Goal: Transaction & Acquisition: Purchase product/service

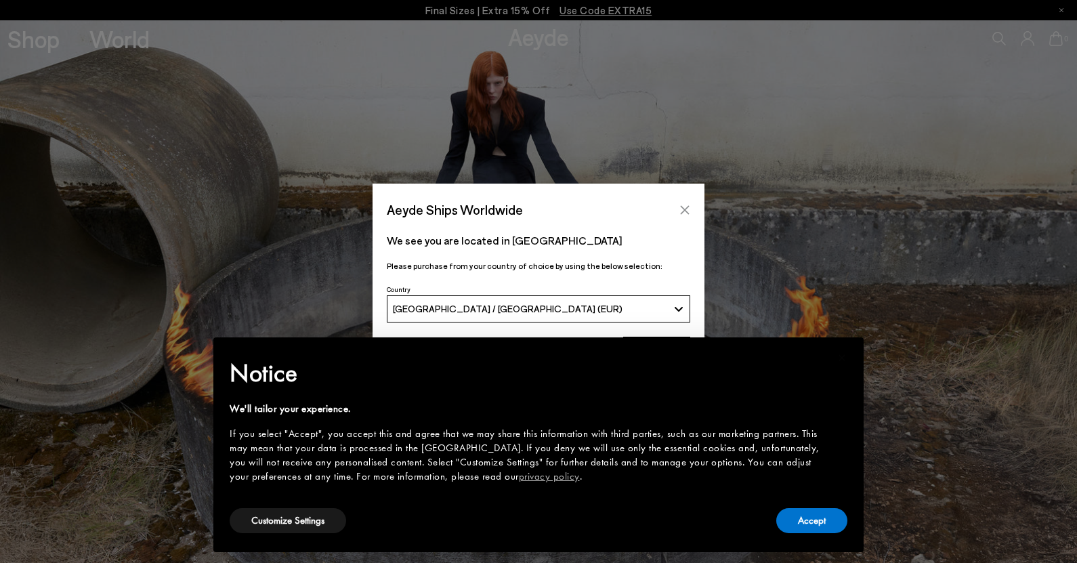
click at [685, 206] on icon "Close" at bounding box center [684, 210] width 11 height 11
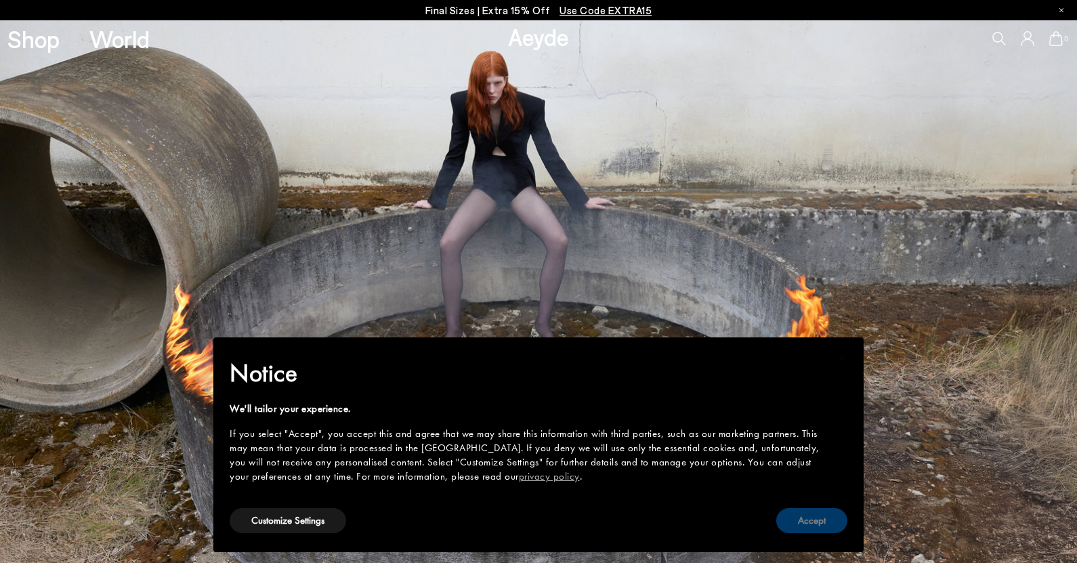
click at [829, 526] on button "Accept" at bounding box center [811, 520] width 71 height 25
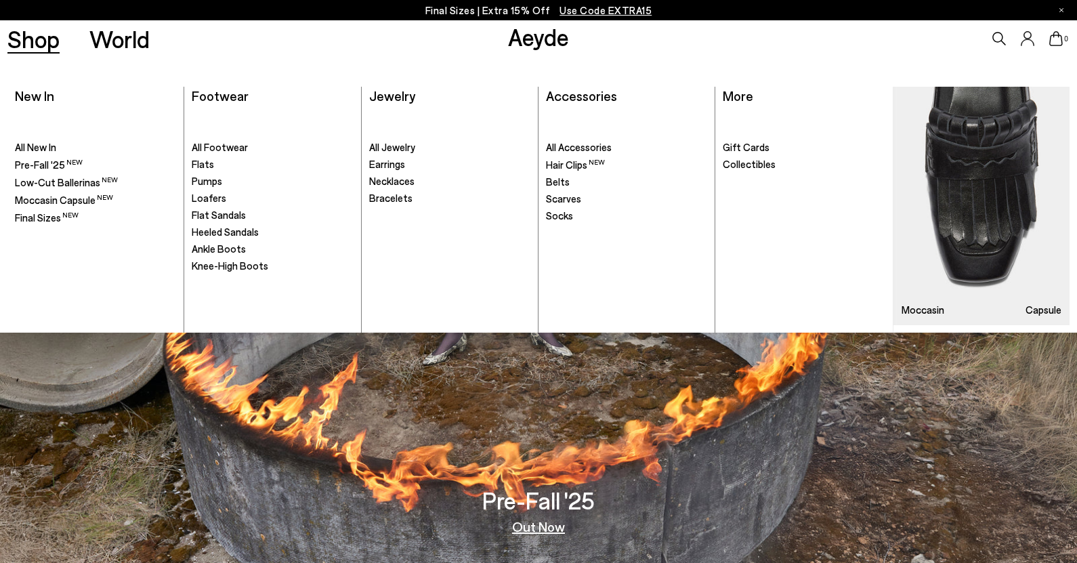
click at [28, 43] on link "Shop" at bounding box center [33, 39] width 52 height 24
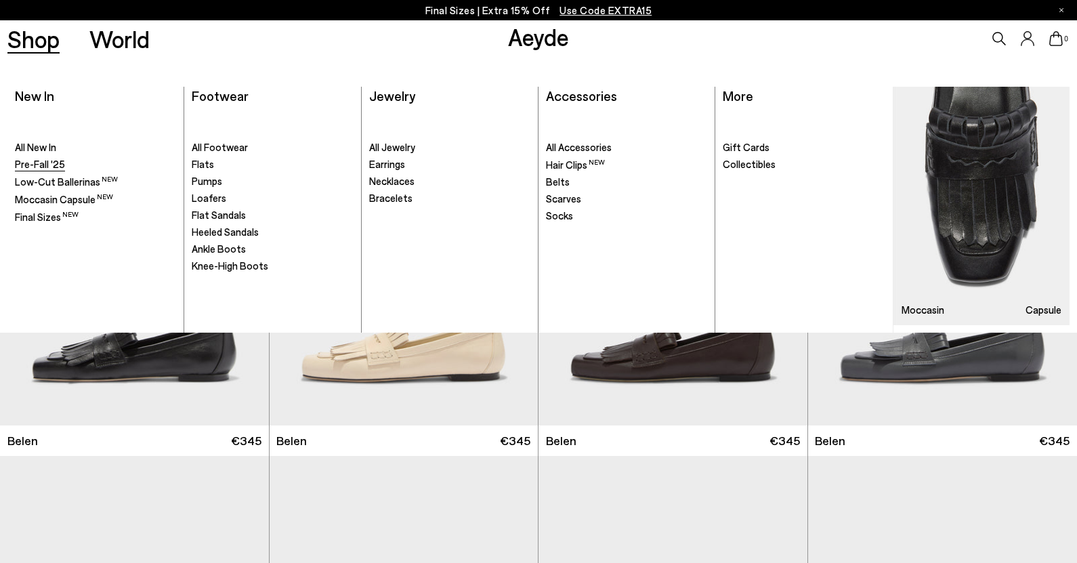
click at [37, 163] on span "Pre-Fall '25" at bounding box center [40, 164] width 50 height 12
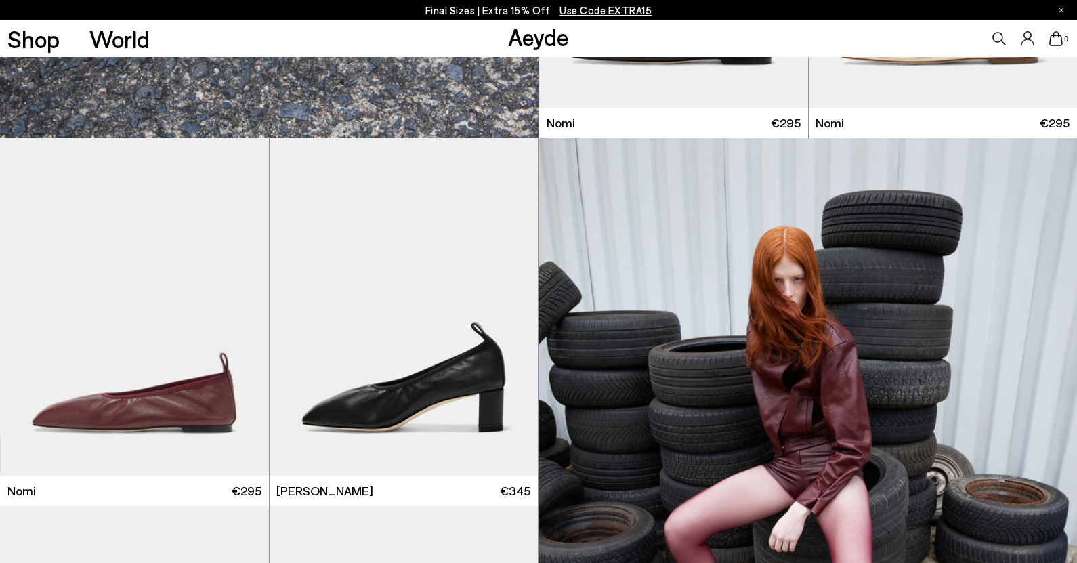
scroll to position [4775, 0]
